Goal: Task Accomplishment & Management: Manage account settings

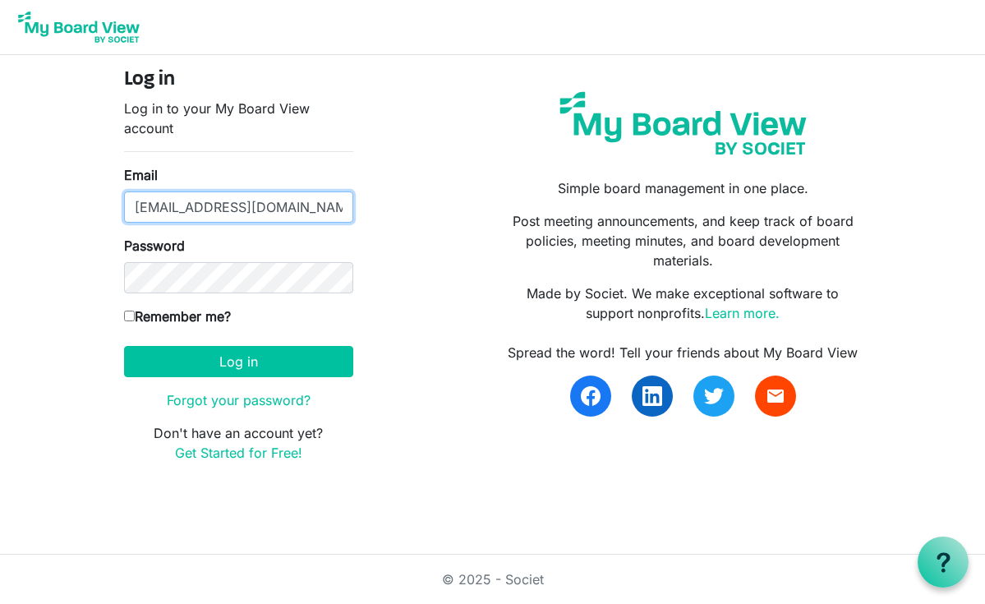
type input "RickSmithEsq@protonmail.com"
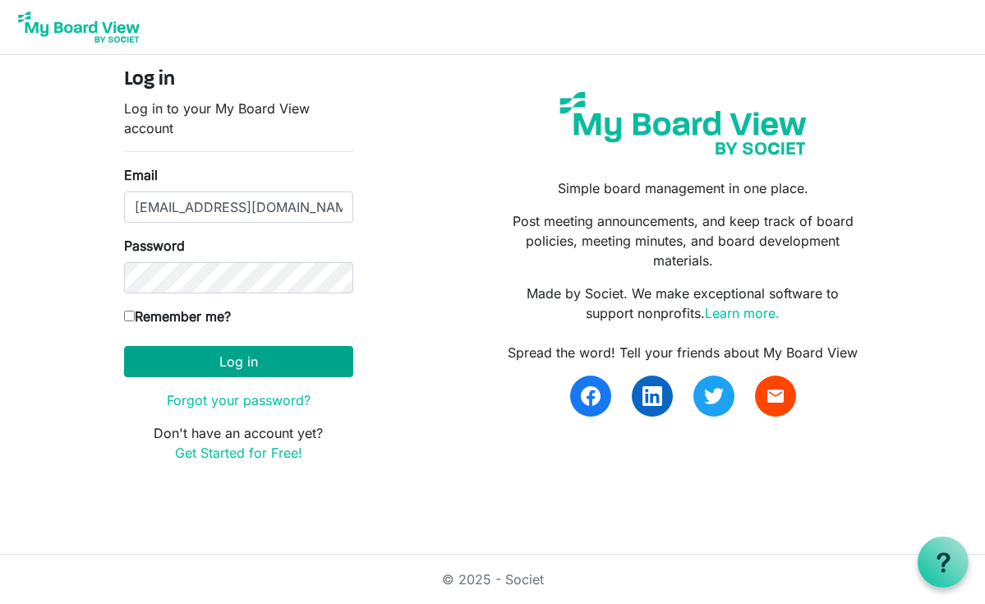
click at [246, 366] on button "Log in" at bounding box center [238, 361] width 229 height 31
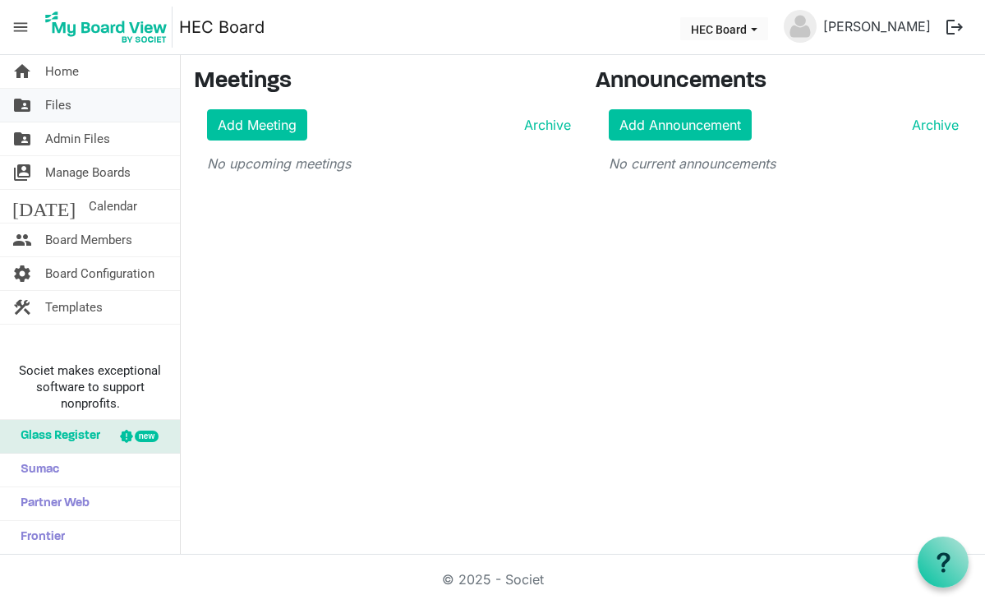
click at [62, 108] on span "Files" at bounding box center [58, 105] width 26 height 33
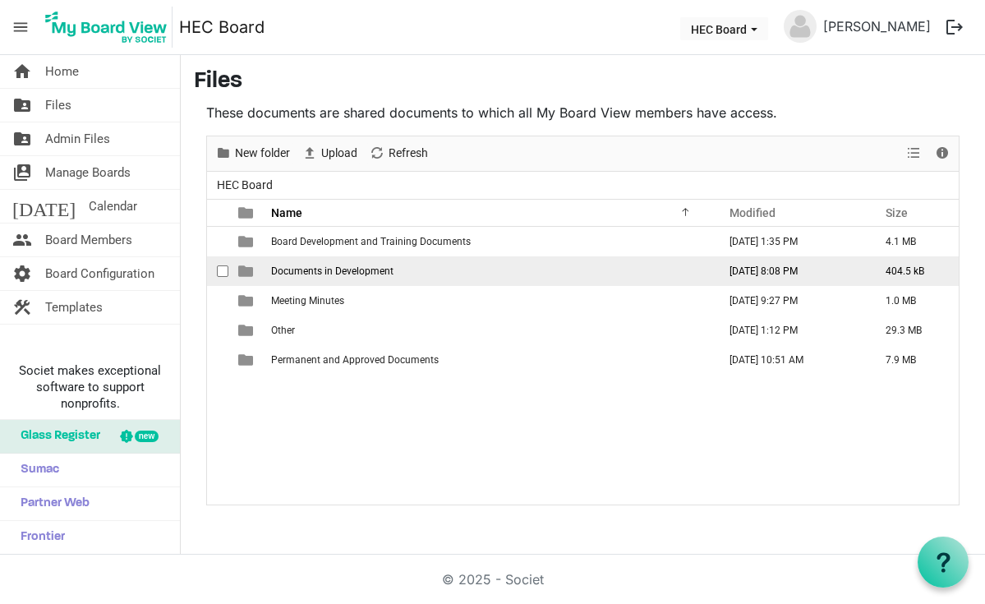
click at [359, 276] on span "Documents in Development" at bounding box center [332, 271] width 122 height 12
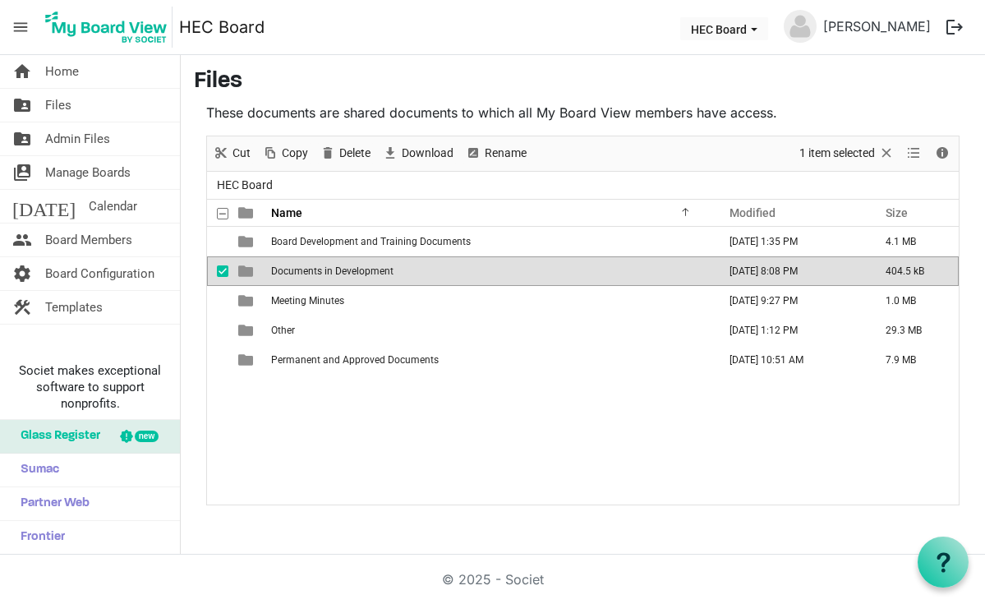
click at [246, 274] on span "is template cell column header type" at bounding box center [245, 271] width 15 height 15
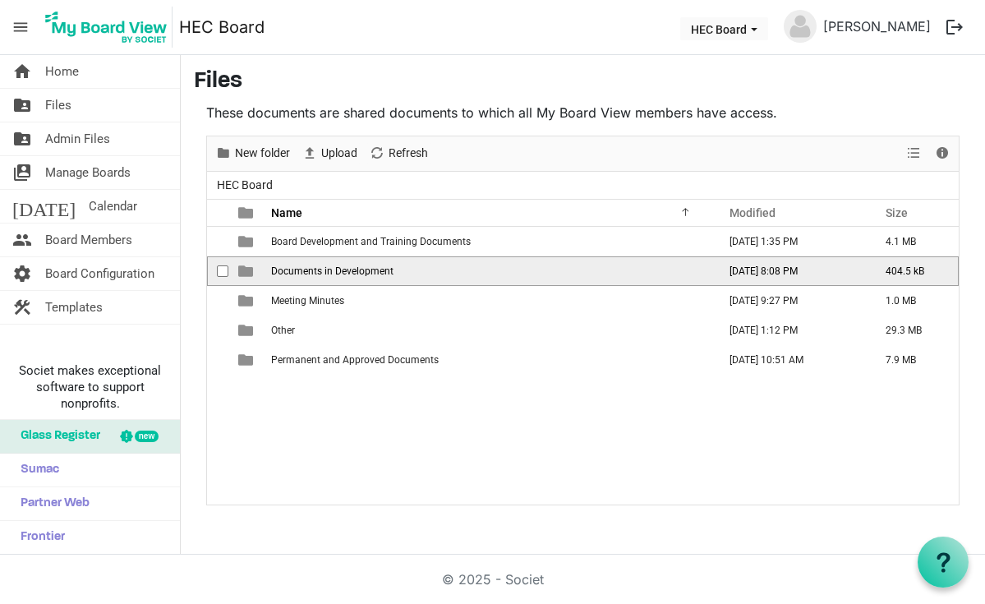
click at [246, 274] on span "is template cell column header type" at bounding box center [245, 271] width 15 height 15
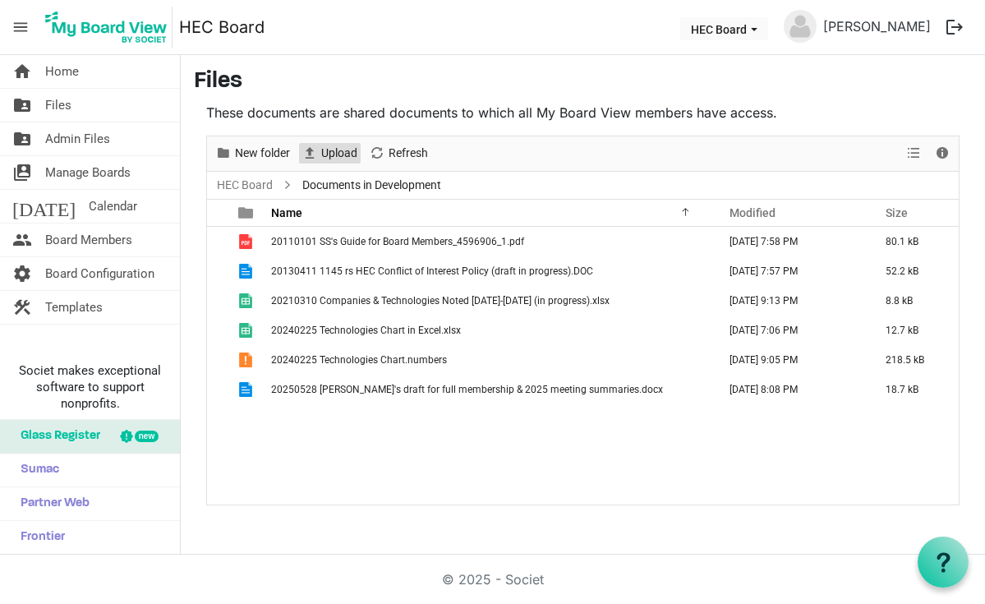
click at [336, 154] on span "Upload" at bounding box center [339, 153] width 39 height 21
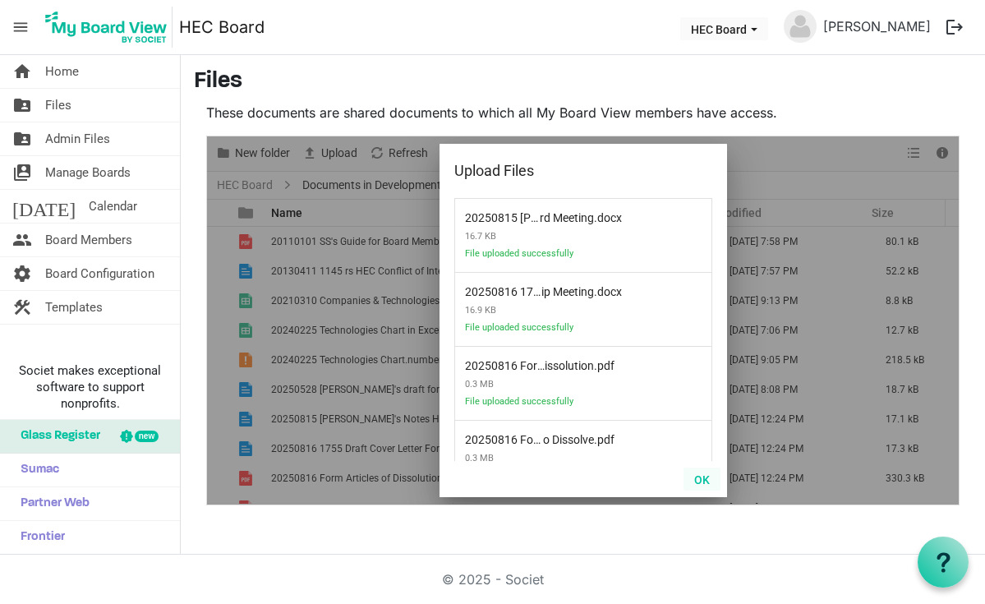
click at [702, 478] on button "OK" at bounding box center [701, 478] width 37 height 23
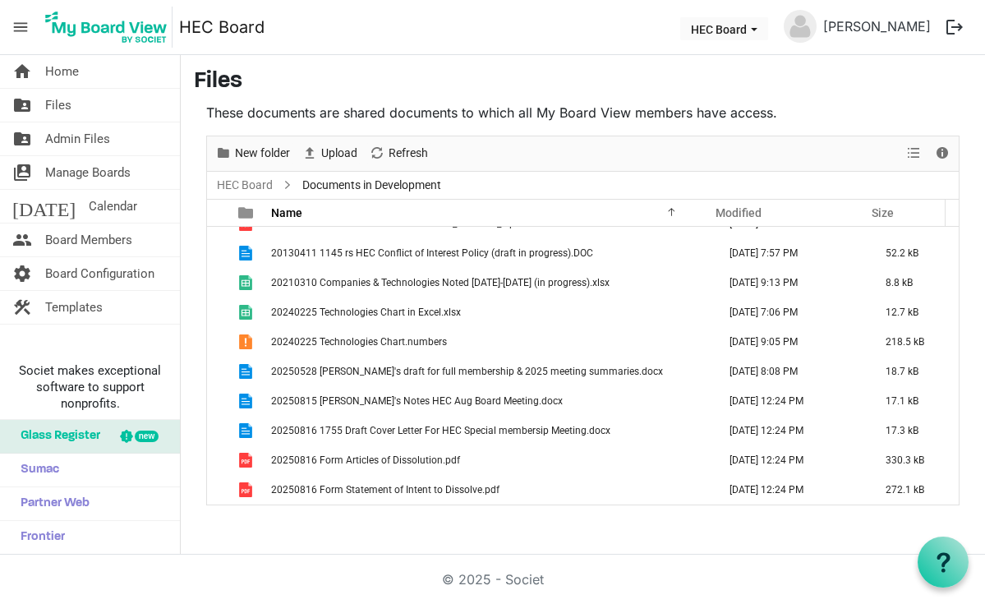
scroll to position [19, 0]
click at [321, 154] on span "Upload" at bounding box center [339, 153] width 39 height 21
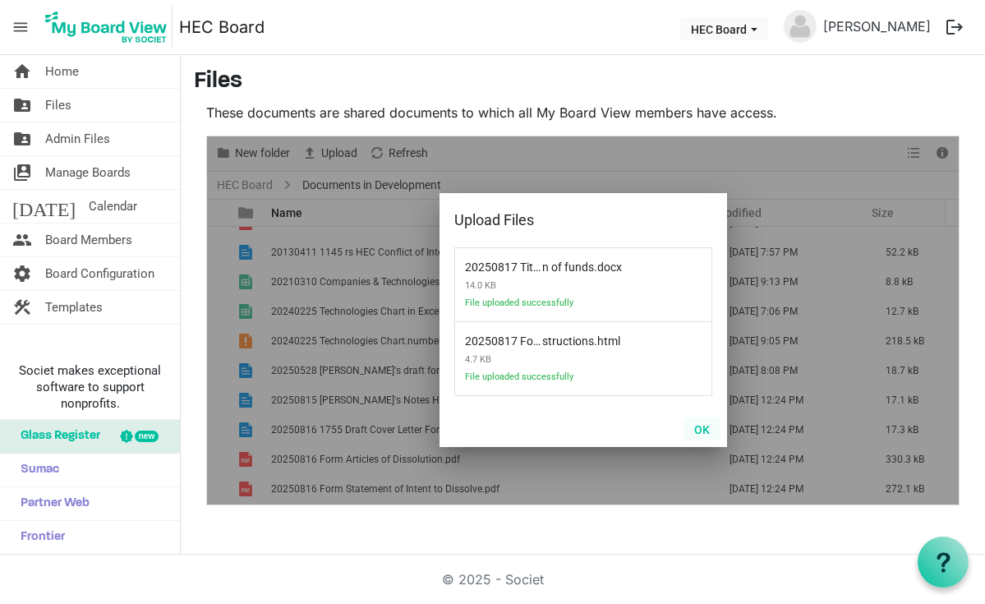
click at [703, 430] on button "OK" at bounding box center [701, 428] width 37 height 23
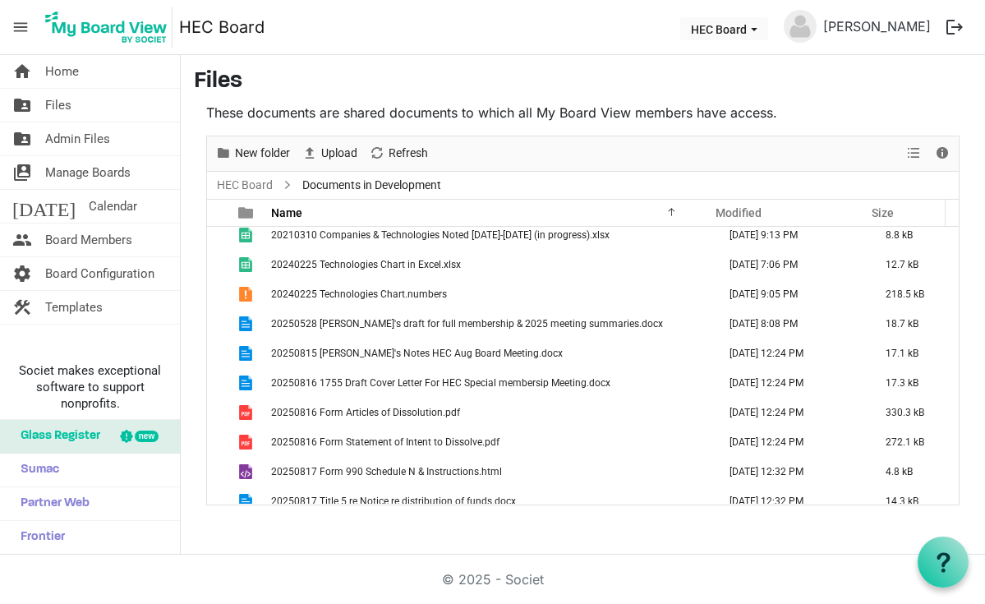
scroll to position [78, 0]
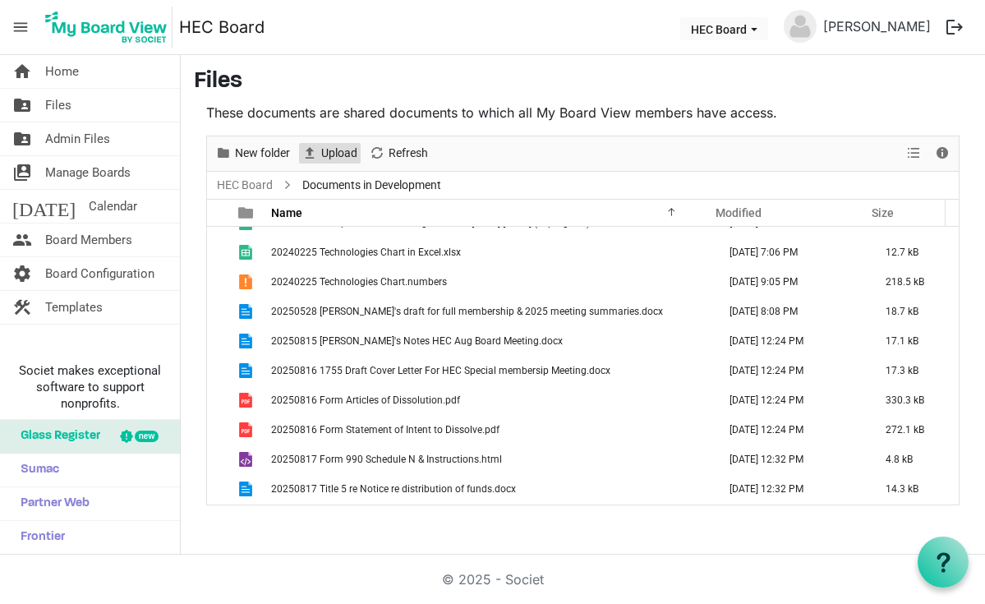
click at [340, 154] on span "Upload" at bounding box center [339, 153] width 39 height 21
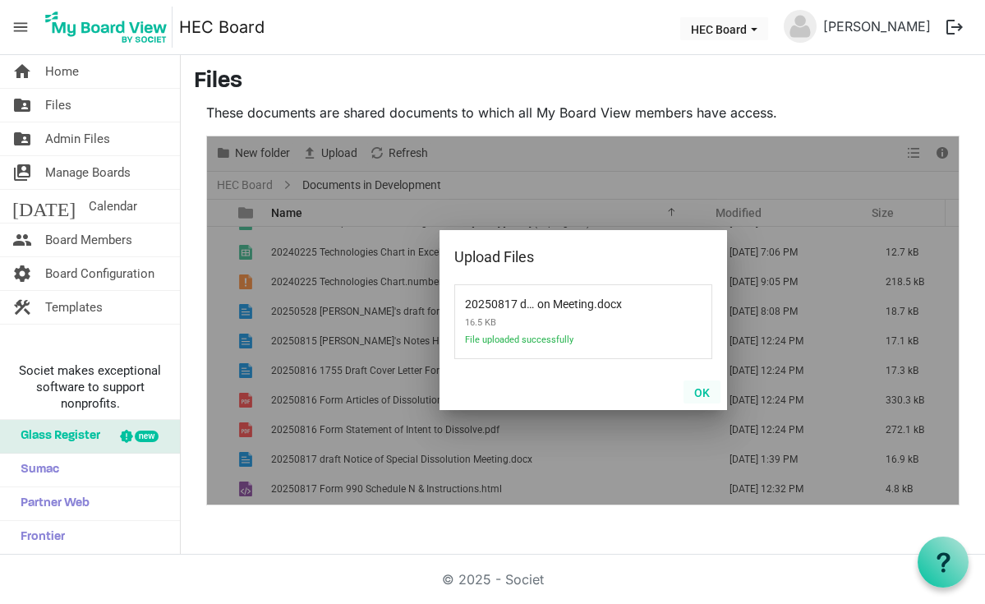
click at [703, 393] on button "OK" at bounding box center [701, 391] width 37 height 23
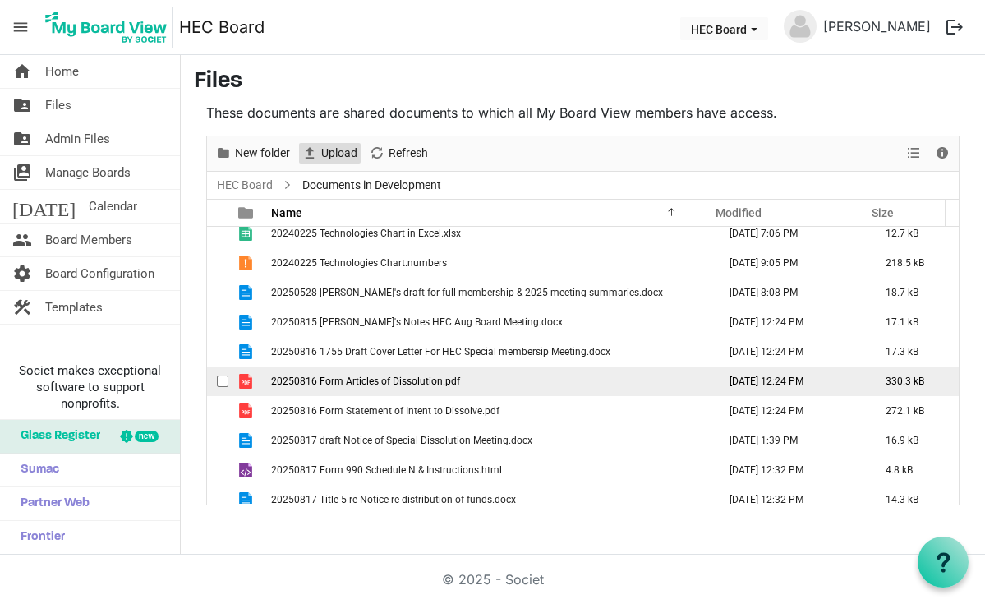
scroll to position [108, 0]
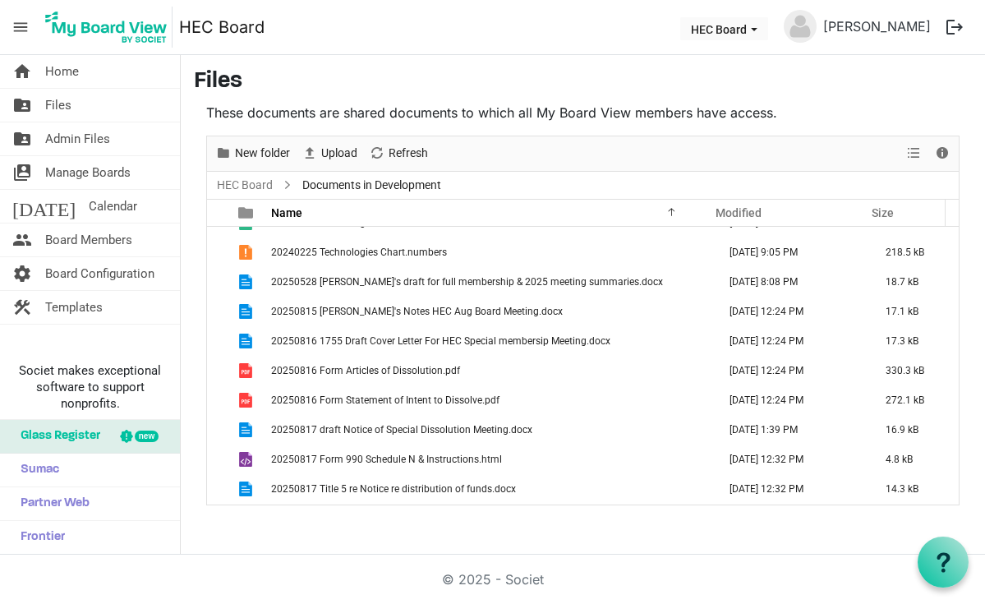
click at [951, 24] on button "logout" at bounding box center [954, 27] width 35 height 35
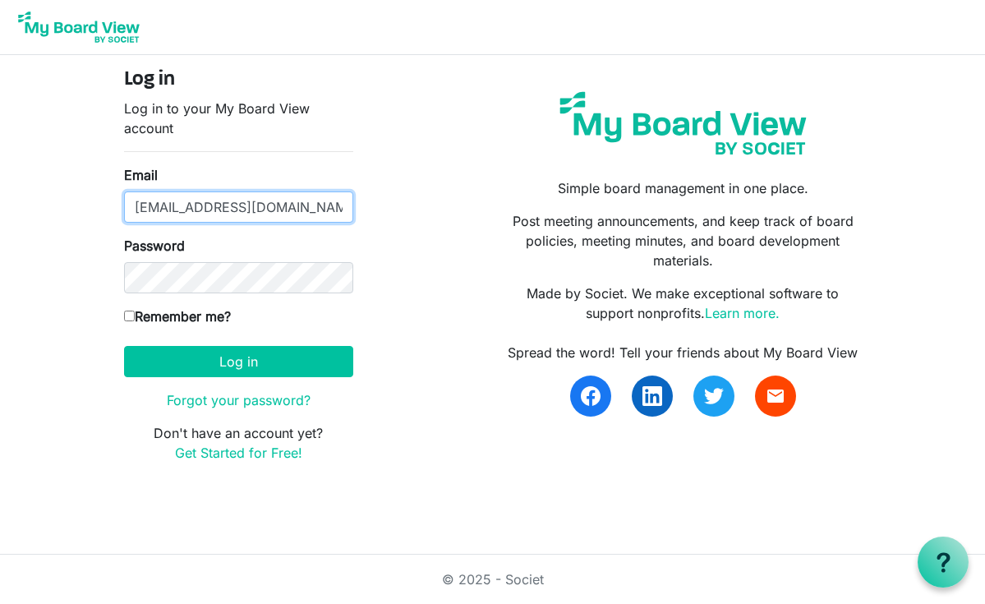
type input "[EMAIL_ADDRESS][DOMAIN_NAME]"
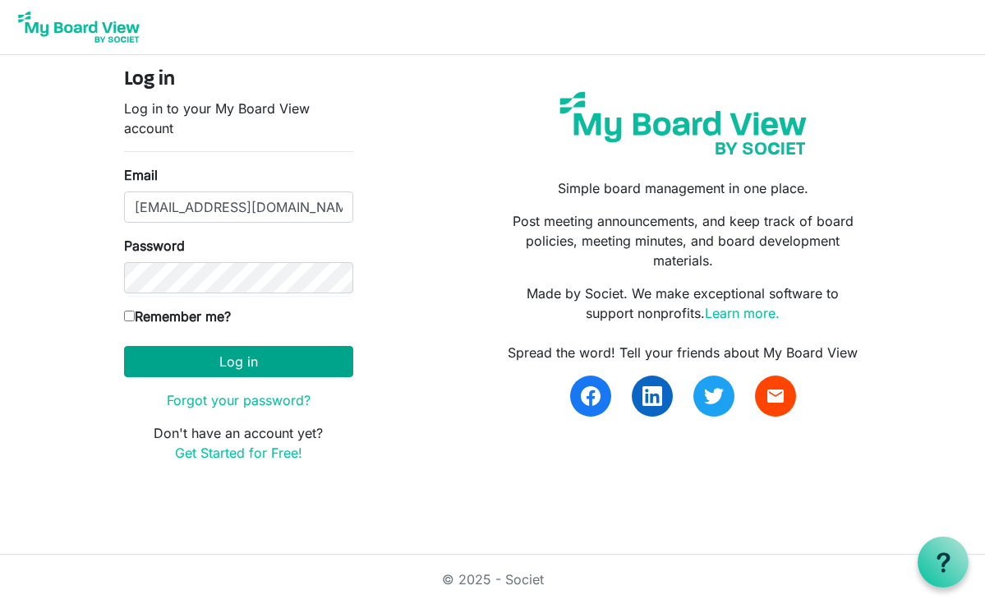
click at [283, 353] on button "Log in" at bounding box center [238, 361] width 229 height 31
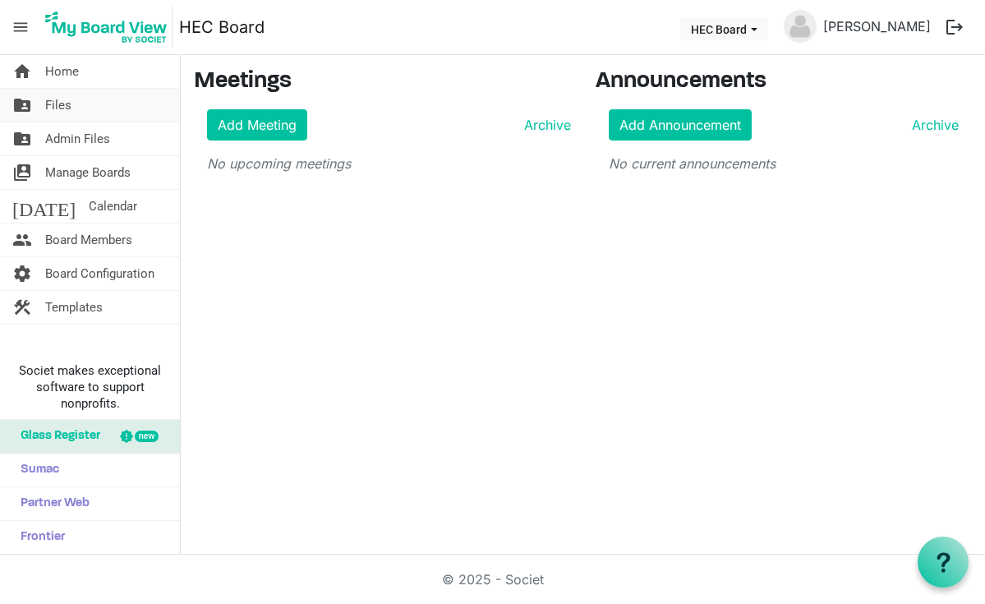
click at [71, 105] on span "Files" at bounding box center [58, 105] width 26 height 33
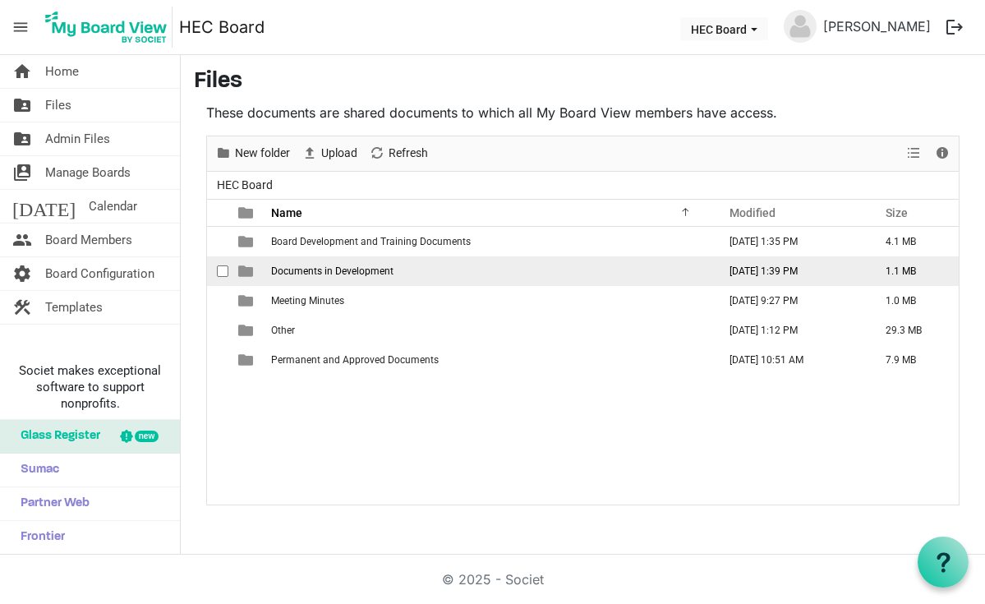
click at [368, 276] on span "Documents in Development" at bounding box center [332, 271] width 122 height 12
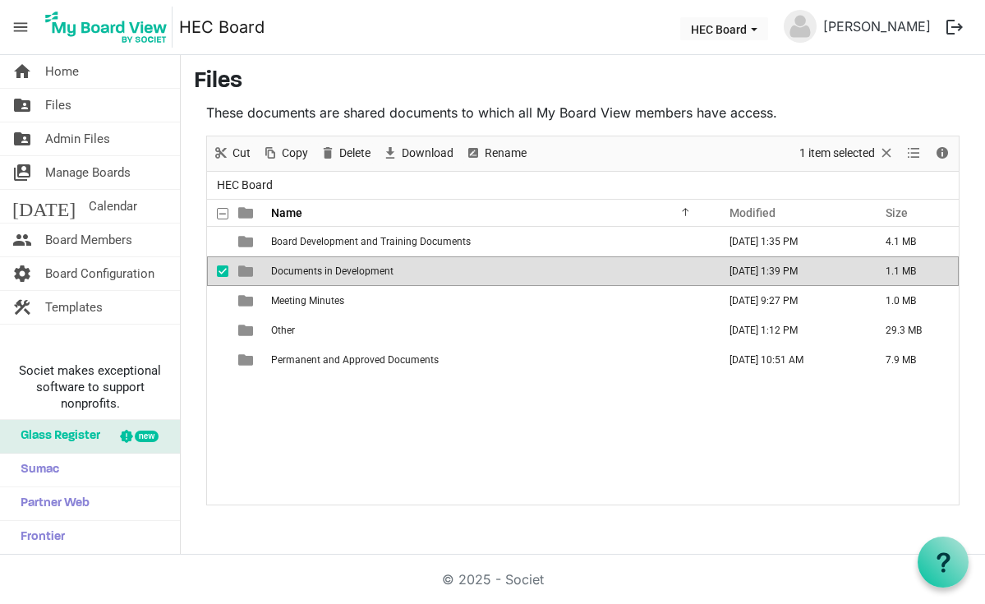
click at [256, 275] on td "is template cell column header type" at bounding box center [247, 271] width 38 height 30
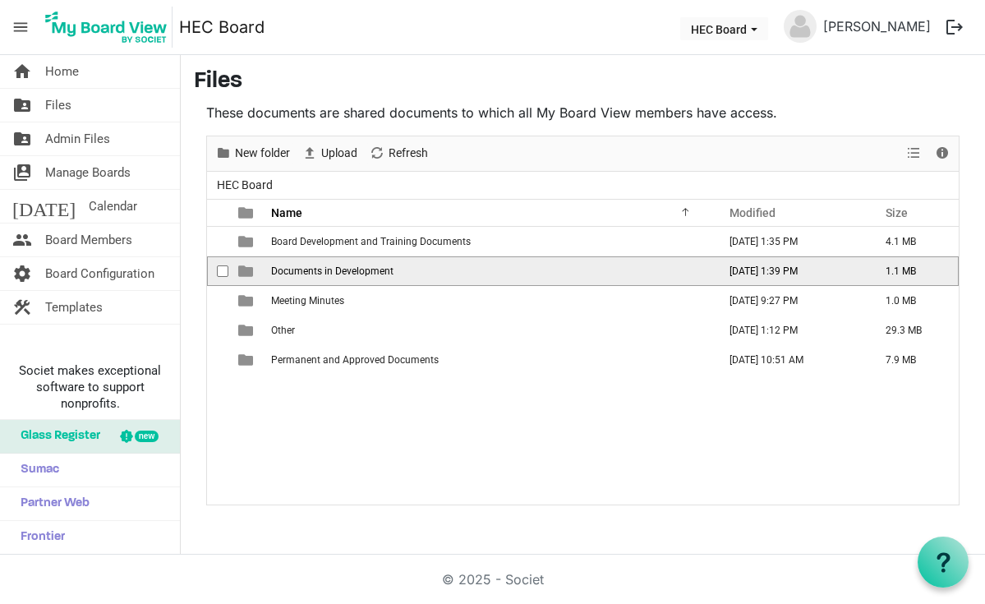
click at [256, 275] on td "is template cell column header type" at bounding box center [247, 271] width 38 height 30
